Goal: Answer question/provide support

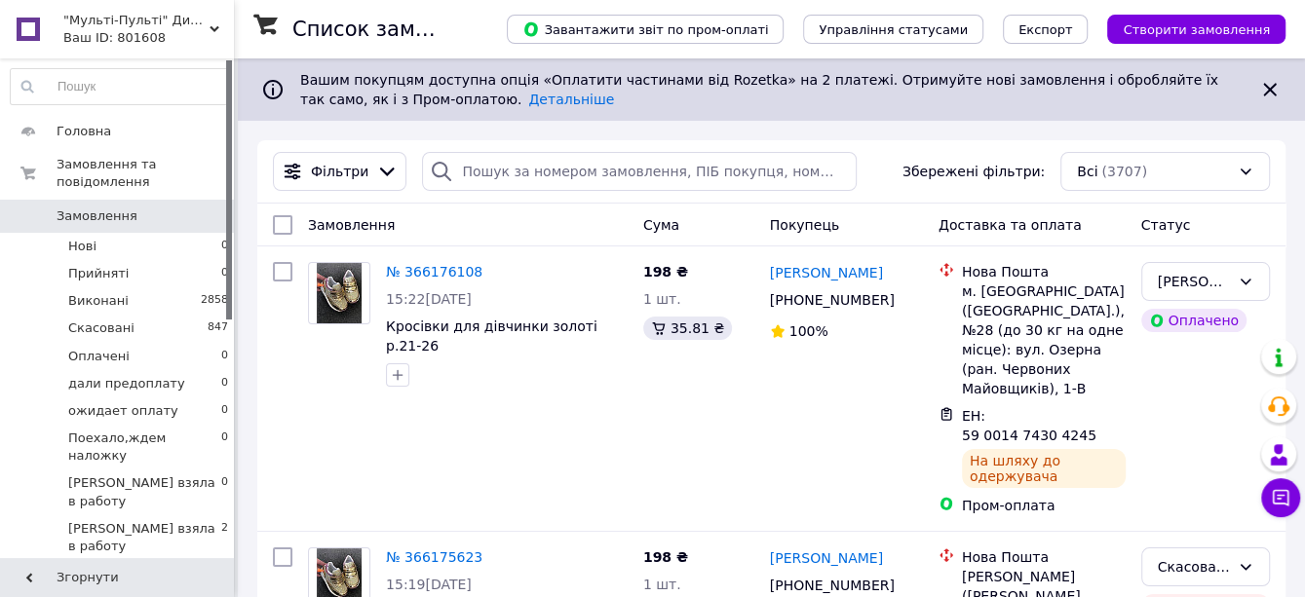
scroll to position [2127, 0]
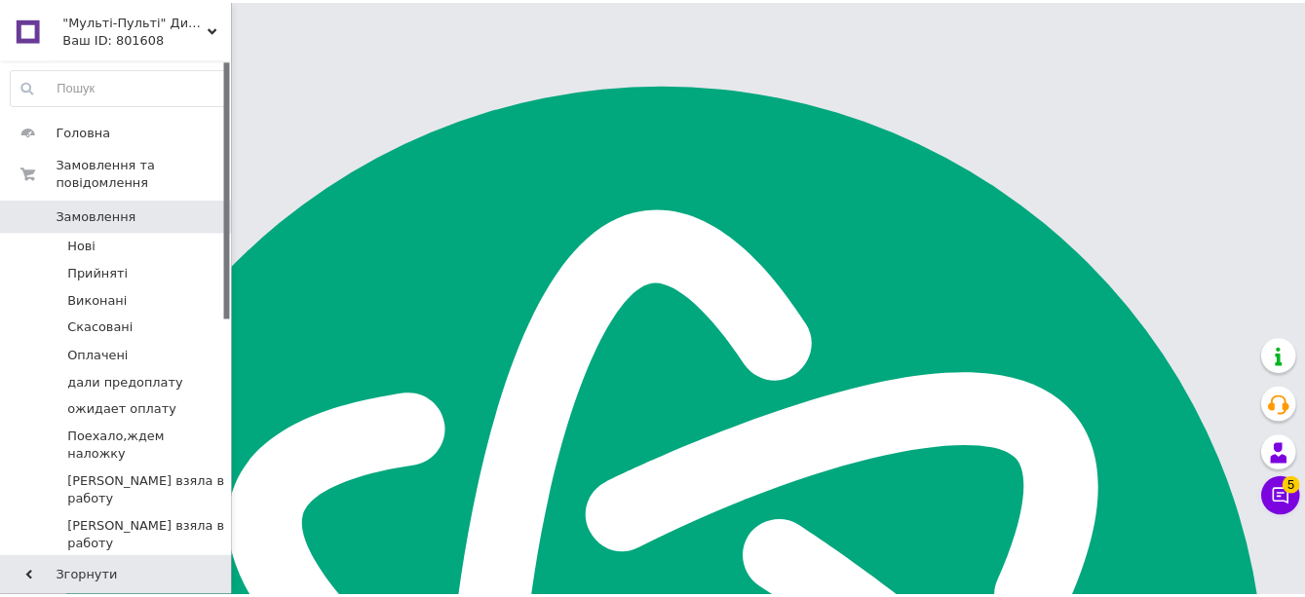
scroll to position [2127, 0]
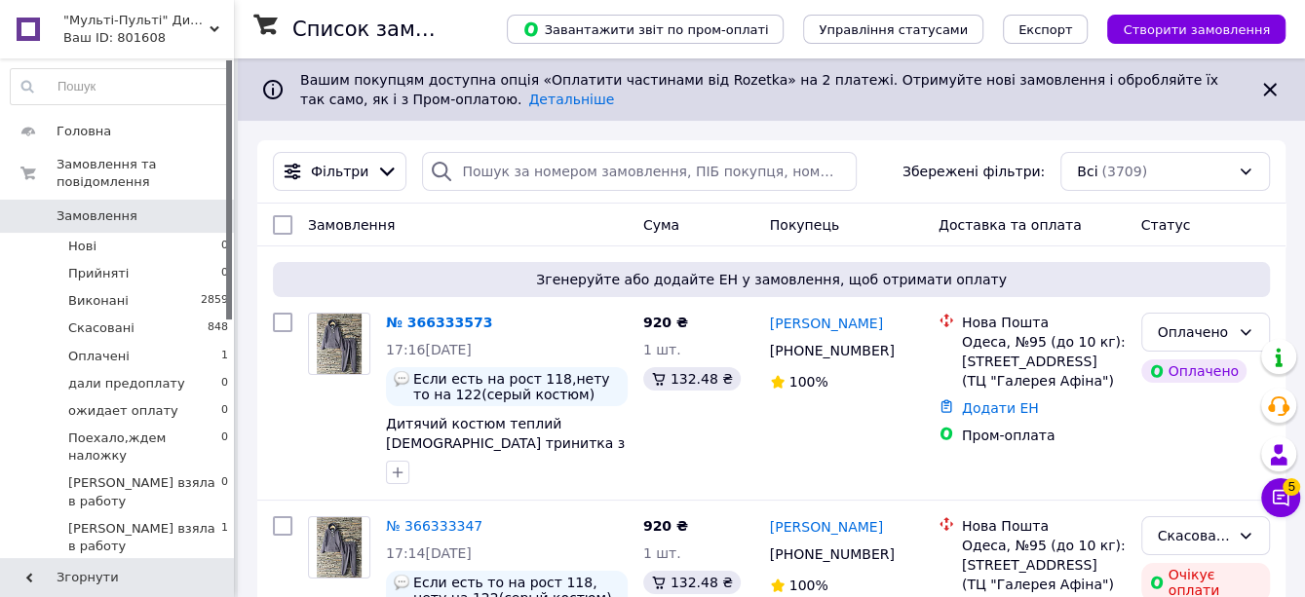
click at [1282, 496] on icon at bounding box center [1280, 497] width 19 height 19
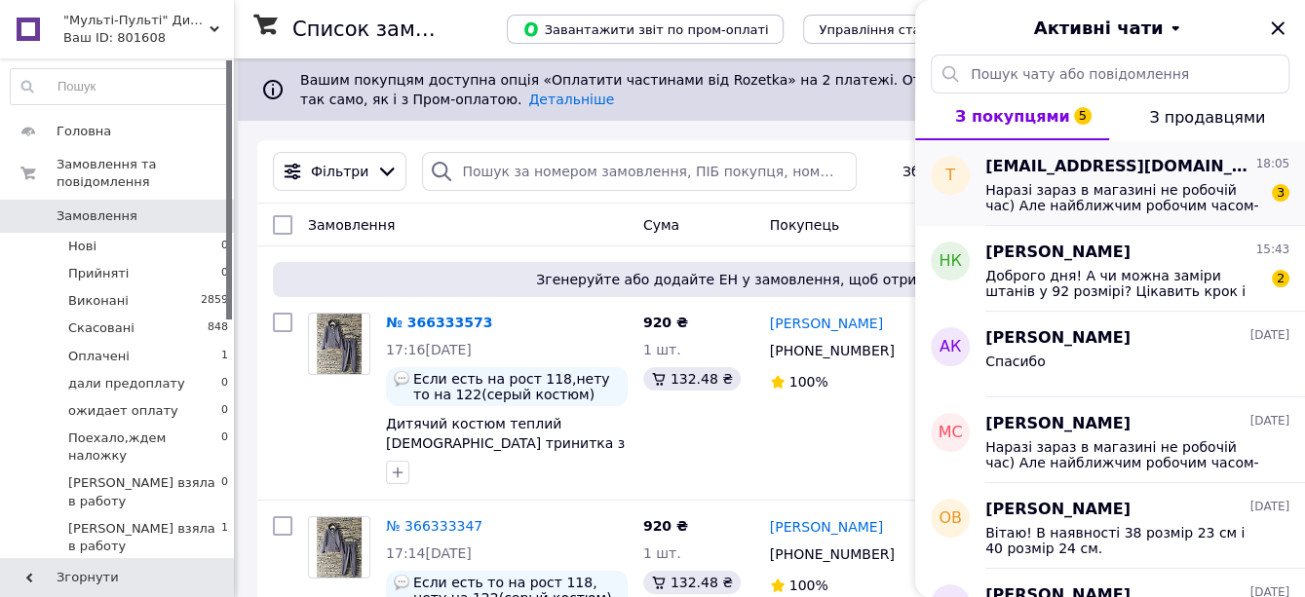
click at [1099, 213] on span "Наразі зараз в магазині не робочій час) Але найближчим робочим часом- ми обов'я…" at bounding box center [1123, 197] width 277 height 31
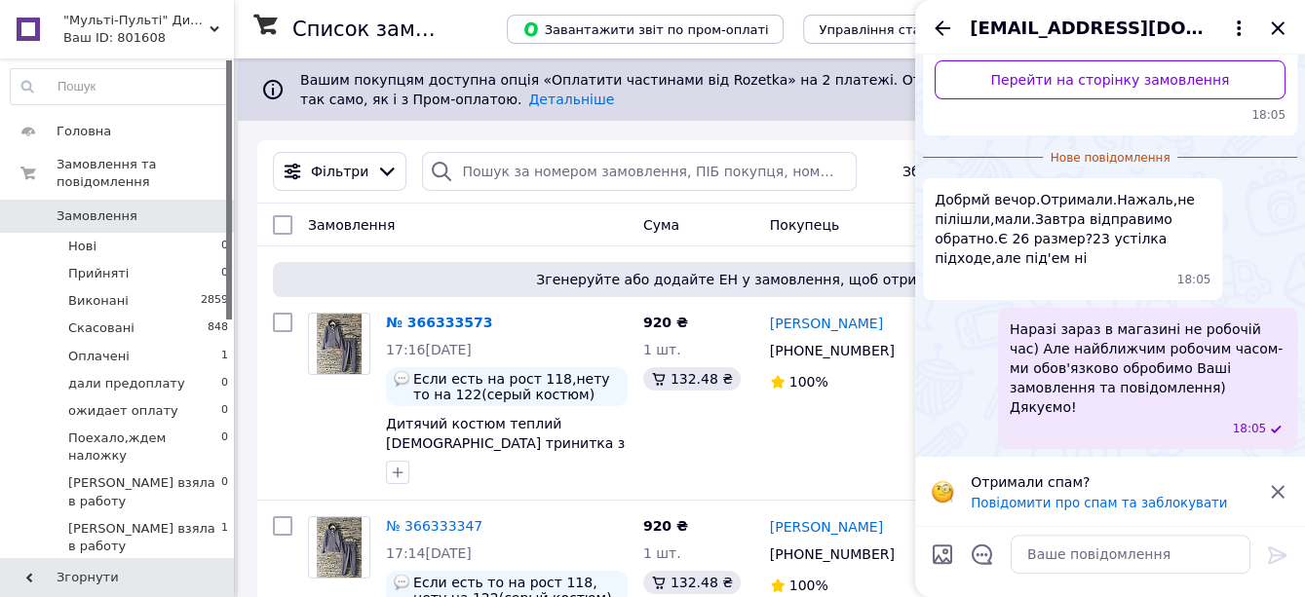
scroll to position [636, 0]
click at [1276, 34] on icon "Закрити" at bounding box center [1277, 27] width 13 height 13
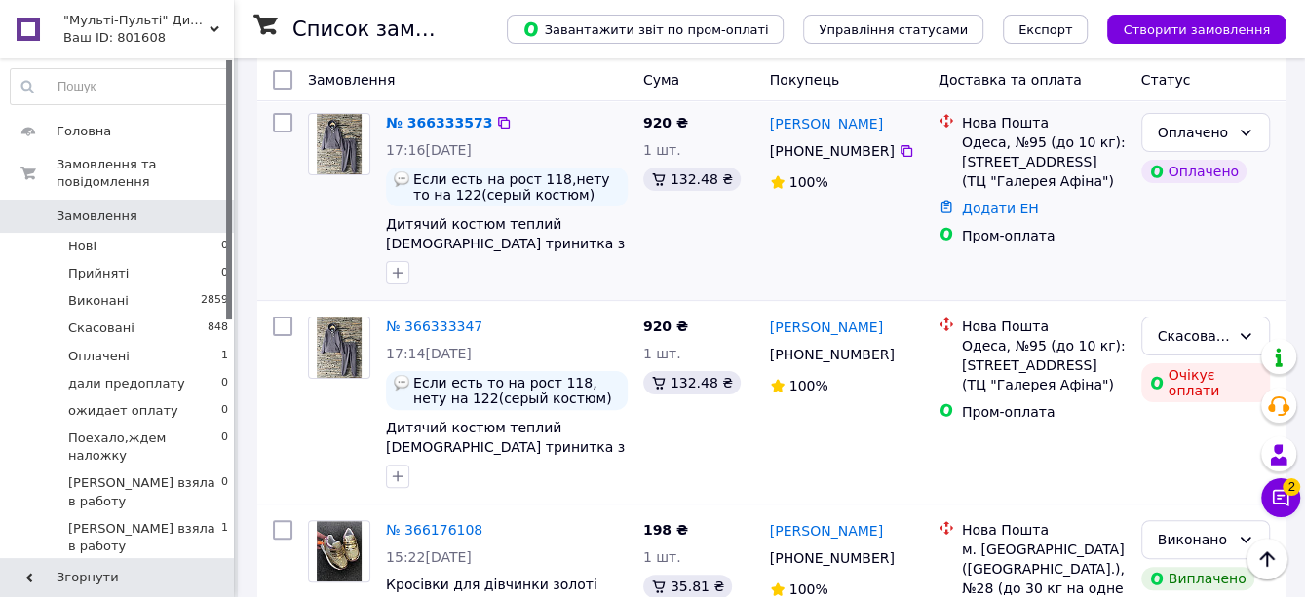
scroll to position [195, 0]
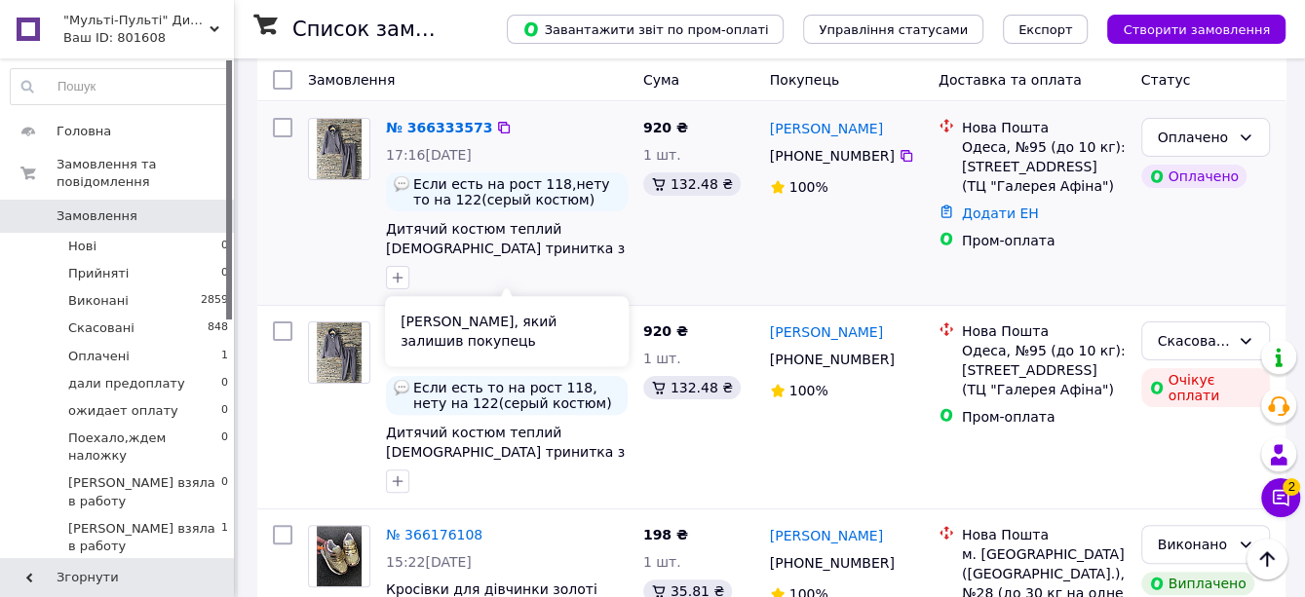
click at [521, 208] on span "Если есть на рост 118,нету то на 122(серый костюм)" at bounding box center [516, 191] width 207 height 31
click at [492, 135] on link "№ 366333573" at bounding box center [439, 128] width 106 height 16
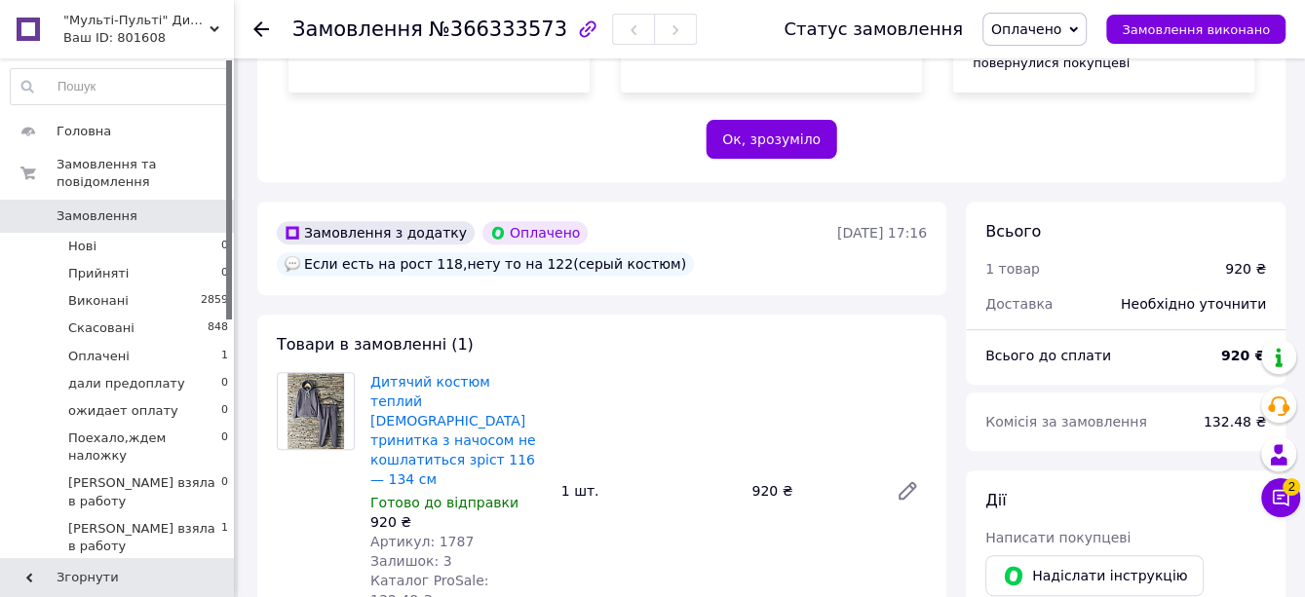
scroll to position [585, 0]
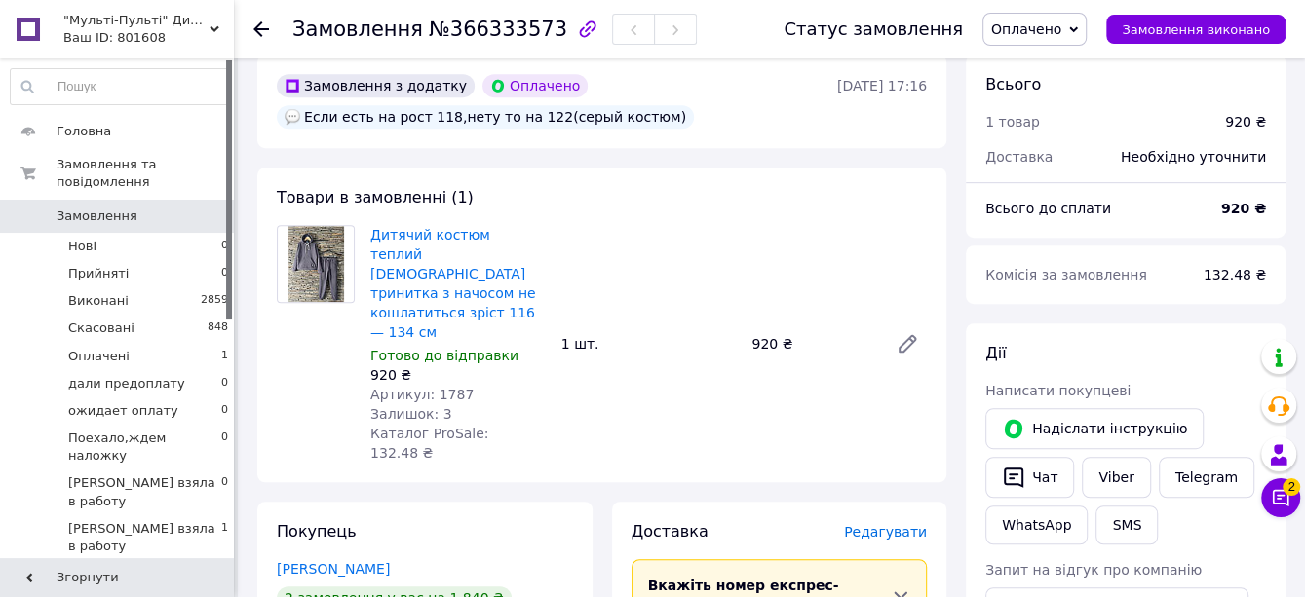
click at [315, 302] on img at bounding box center [317, 264] width 58 height 76
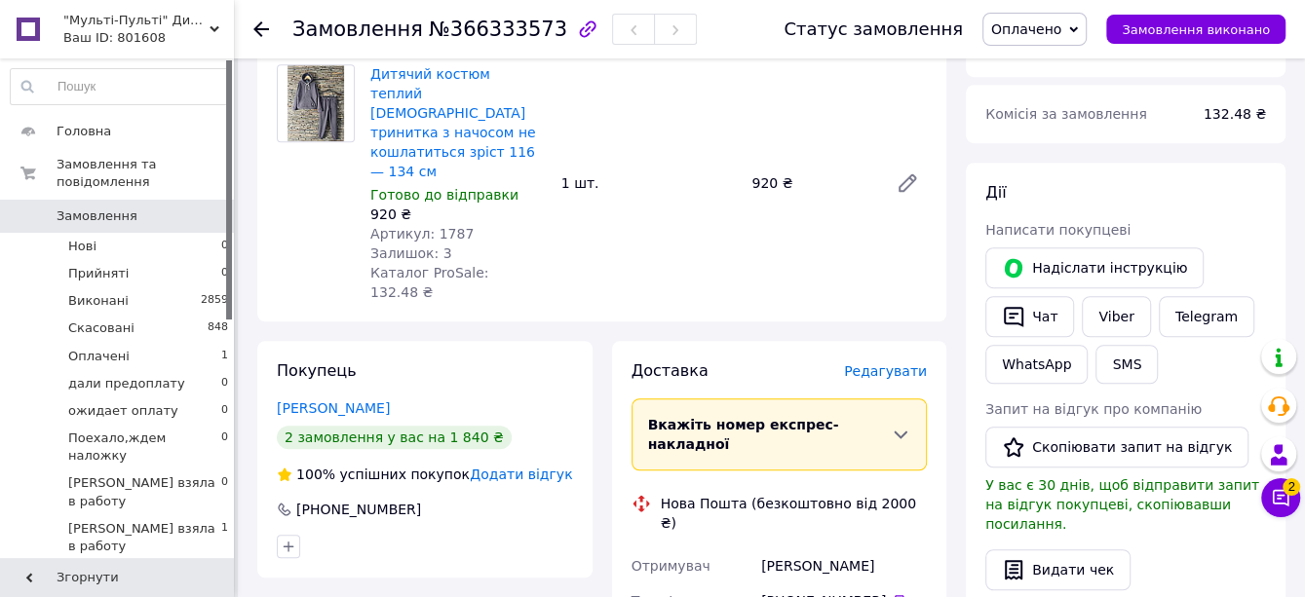
scroll to position [780, 0]
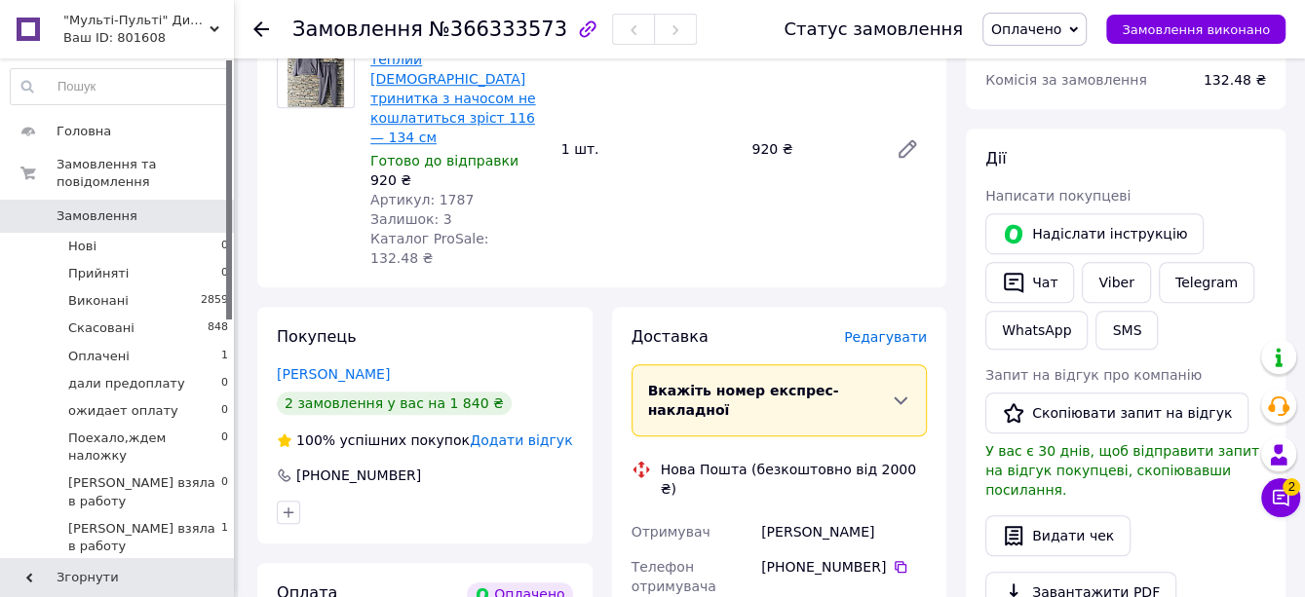
click at [453, 145] on link "Дитячий костюм теплий [DEMOGRAPHIC_DATA] тринитка з начосом не кошлатиться зріс…" at bounding box center [453, 88] width 166 height 113
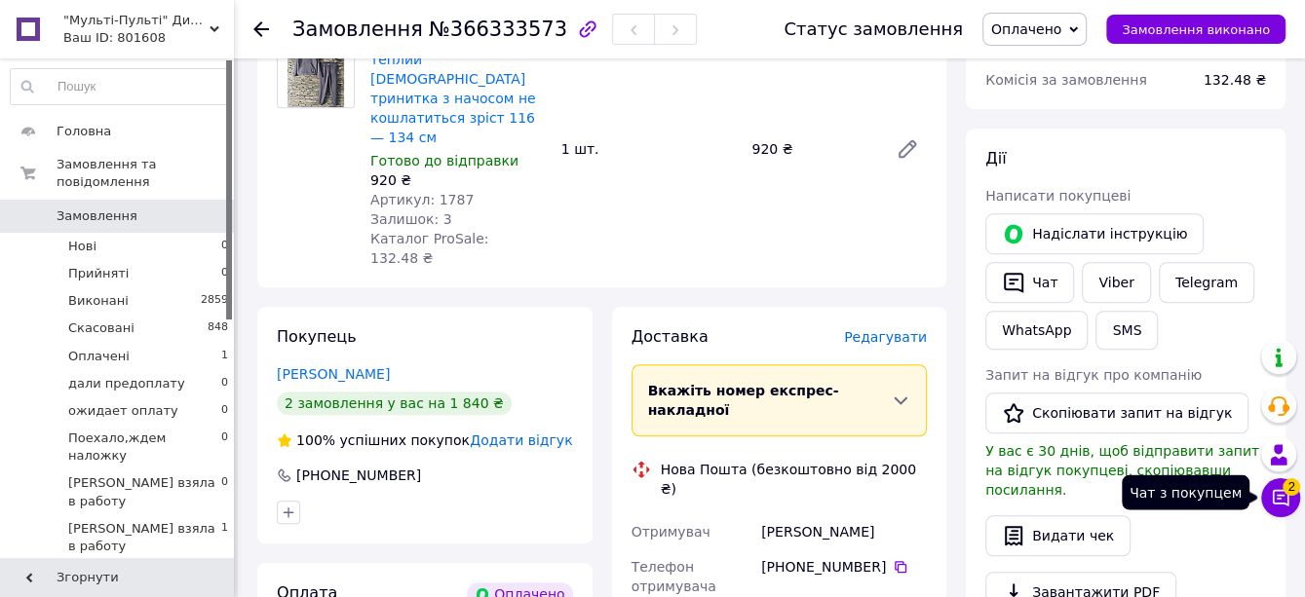
click at [1277, 499] on icon at bounding box center [1281, 498] width 17 height 17
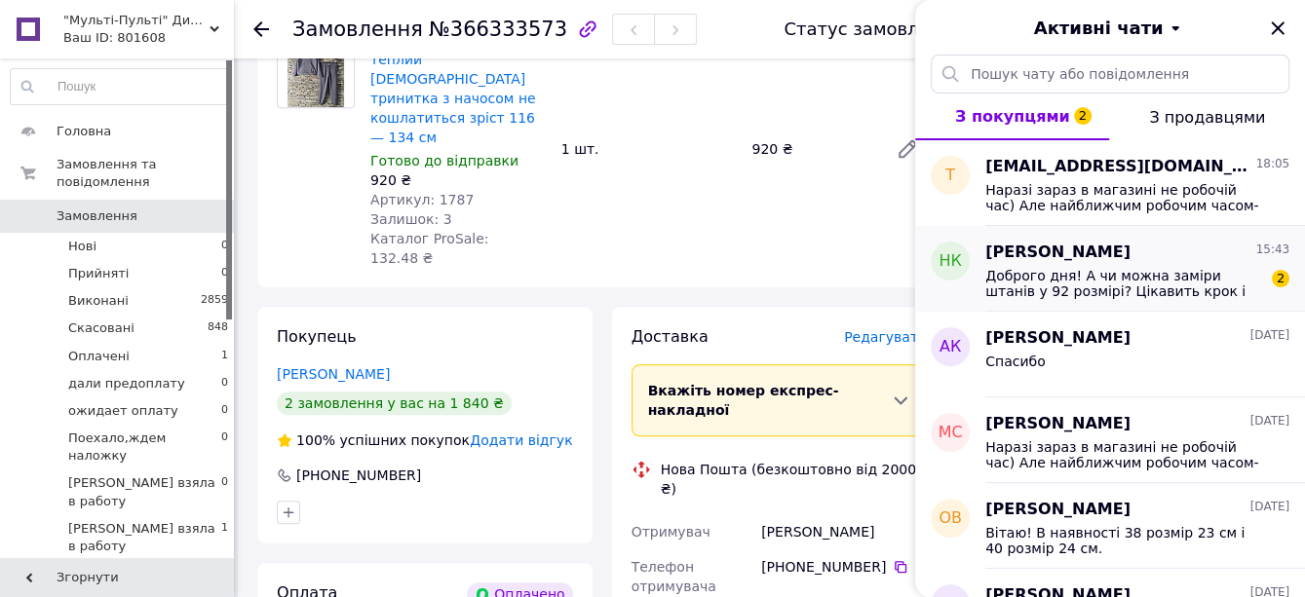
click at [1174, 289] on span "Доброго дня! А чи можна заміри штанів у 92 розмірі? Цікавить крок і довжина" at bounding box center [1123, 283] width 277 height 31
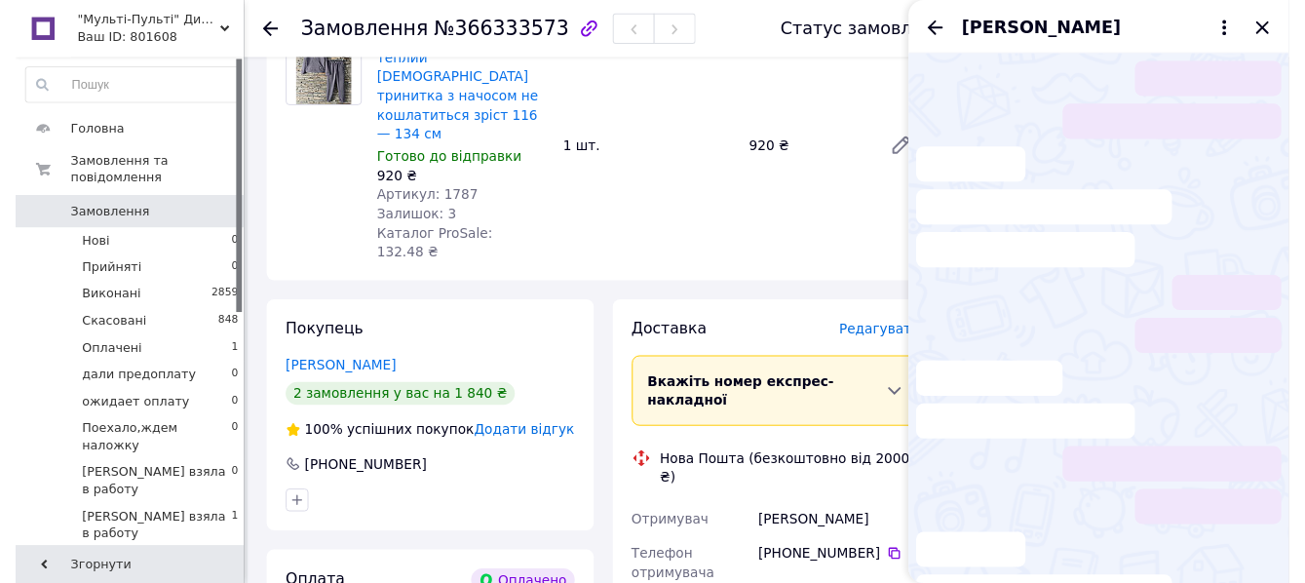
scroll to position [93, 0]
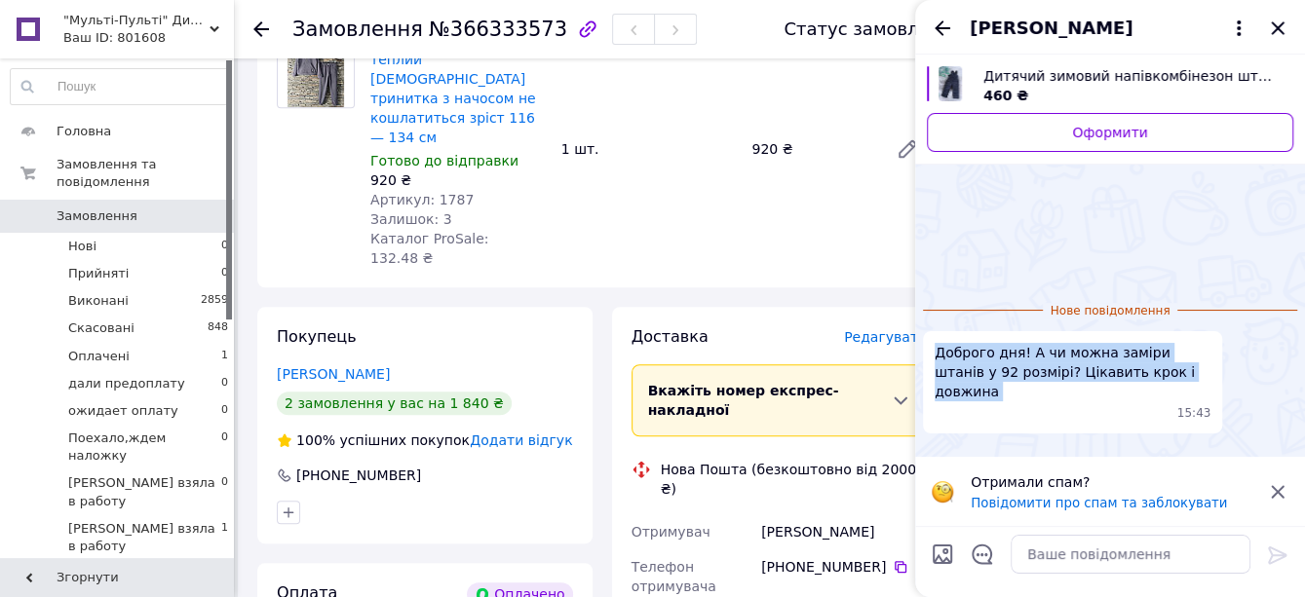
drag, startPoint x: 930, startPoint y: 278, endPoint x: 1160, endPoint y: 367, distance: 246.9
type textarea "Доброго дня! А чи можна заміри штанів у 92 розмірі? Цікавить крок і довжина"
click at [1160, 367] on div "Доброго дня! А чи можна заміри штанів у 92 розмірі? Цікавить крок і довжина 15:…" at bounding box center [1072, 382] width 299 height 102
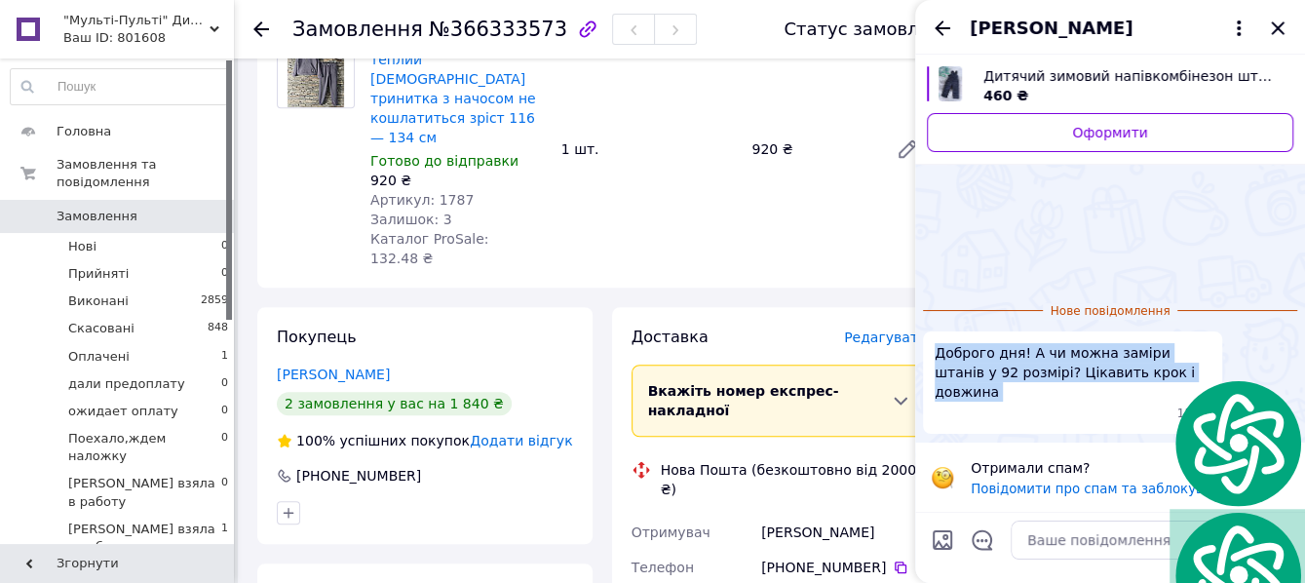
copy span "Доброго дня! А чи можна заміри штанів у 92 розмірі? Цікавить крок і довжина"
click at [962, 84] on div "Переглянути товар" at bounding box center [947, 83] width 41 height 35
click at [1275, 34] on icon "Закрити" at bounding box center [1277, 27] width 13 height 13
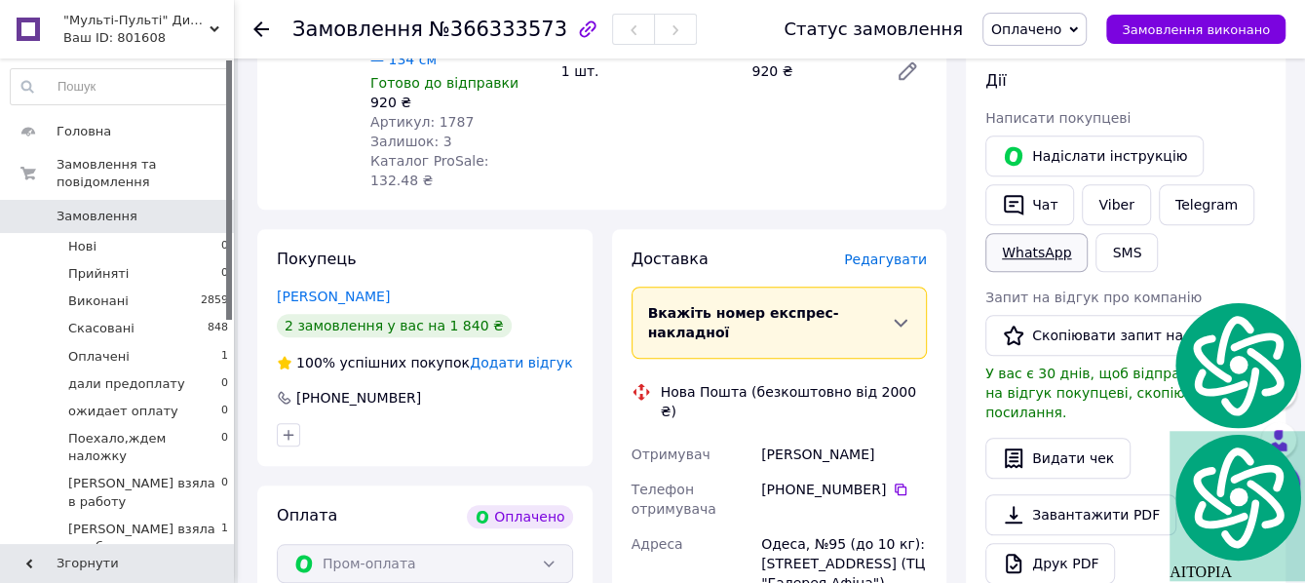
scroll to position [877, 0]
